Goal: Browse casually: Explore the website without a specific task or goal

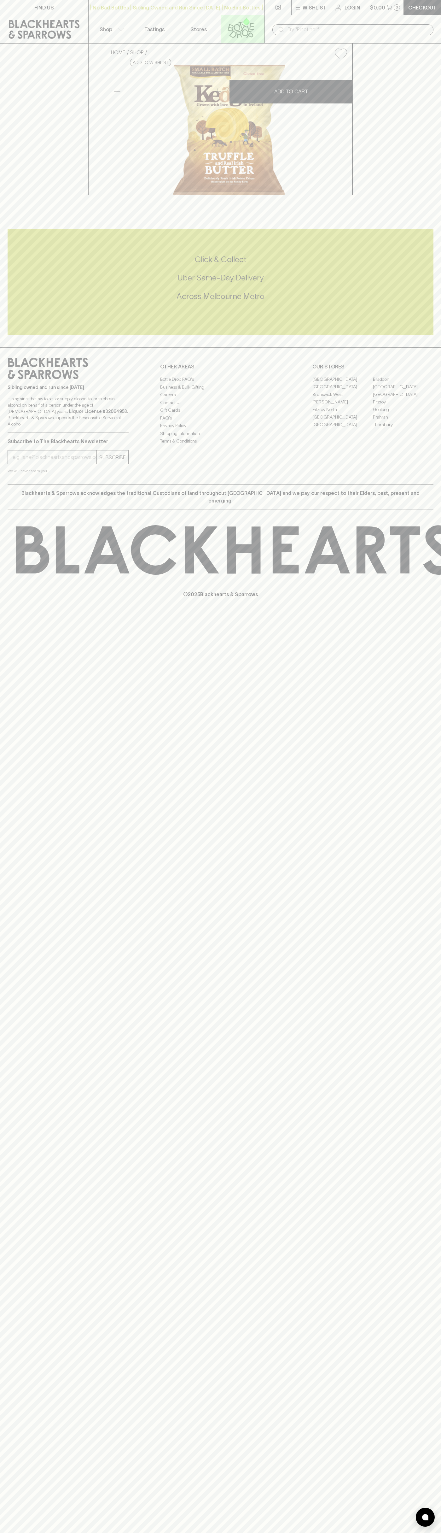
click at [232, 24] on icon at bounding box center [241, 27] width 36 height 21
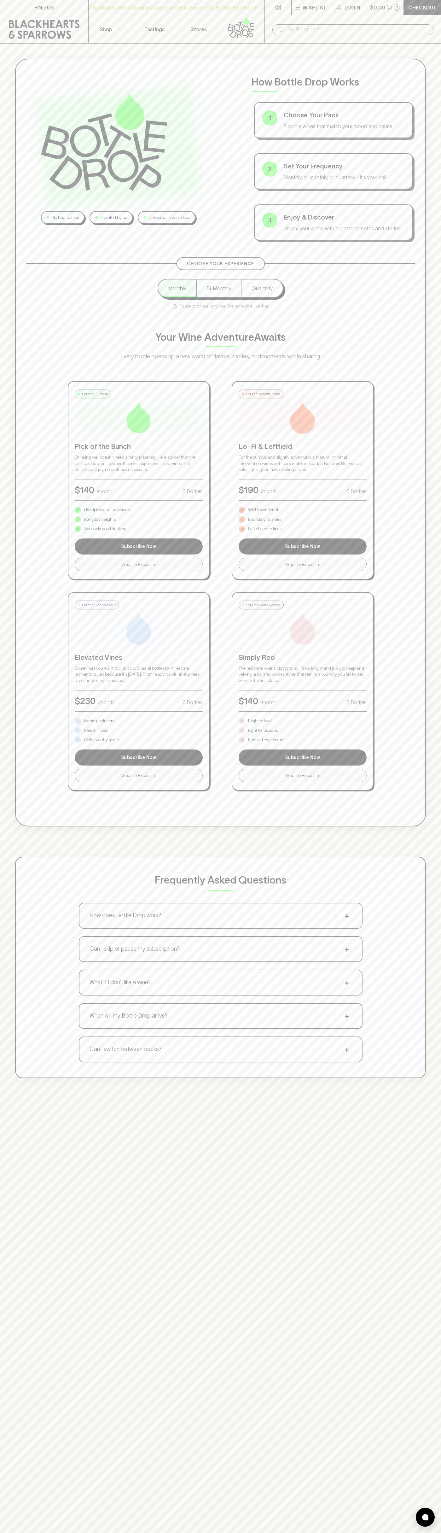
click at [156, 1533] on html "FIND US | No Bad Bottles | Sibling Owned and Run Since 2006 | No Bad Bottles | …" at bounding box center [220, 991] width 441 height 1982
click at [13, 778] on div "No bad bottles Curated by us Delivered to your door How Bottle Drop Works 1 Cho…" at bounding box center [220, 569] width 441 height 1050
